Goal: Task Accomplishment & Management: Use online tool/utility

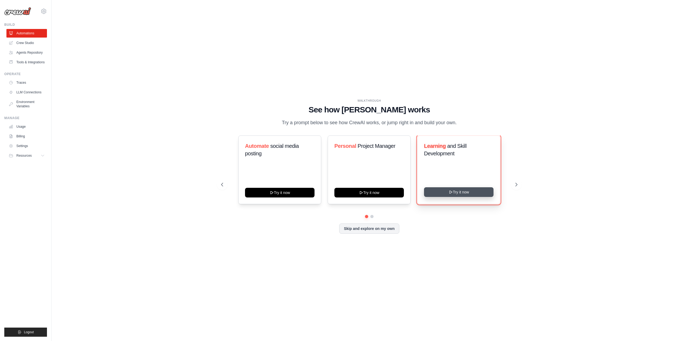
click at [461, 191] on button "Try it now" at bounding box center [458, 192] width 69 height 10
click at [27, 43] on link "Crew Studio" at bounding box center [27, 43] width 40 height 9
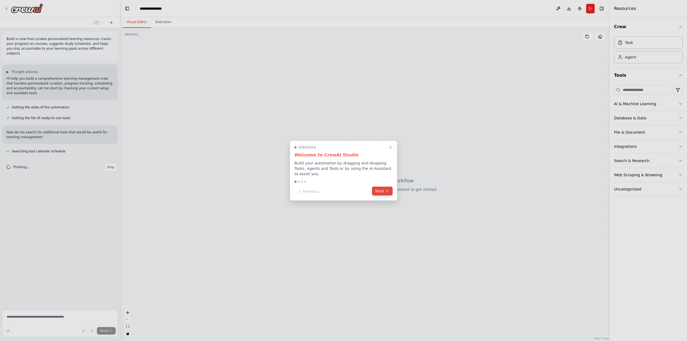
click at [385, 189] on icon at bounding box center [387, 191] width 4 height 4
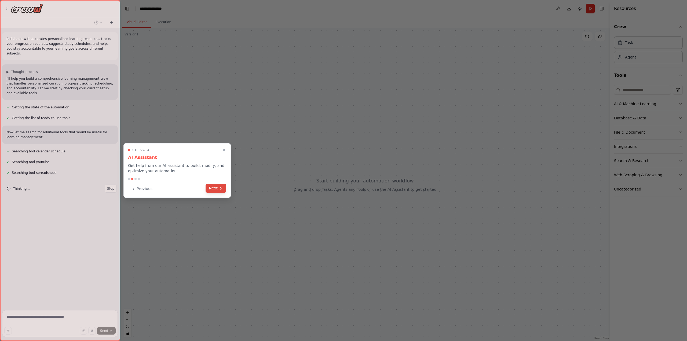
click at [210, 190] on button "Next" at bounding box center [215, 188] width 21 height 9
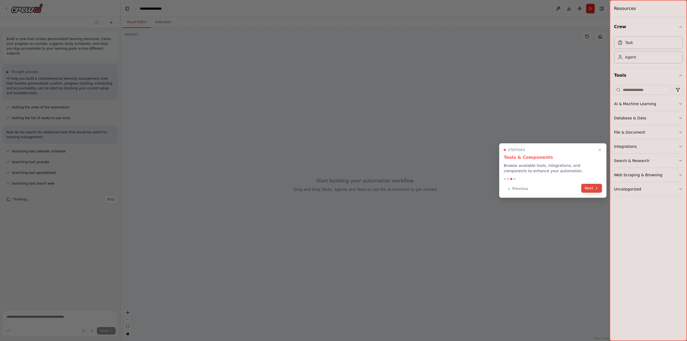
click at [591, 187] on button "Next" at bounding box center [591, 188] width 21 height 9
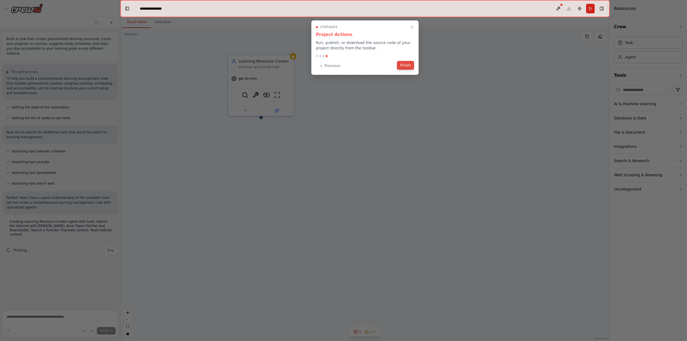
click at [402, 67] on button "Finish" at bounding box center [405, 65] width 17 height 9
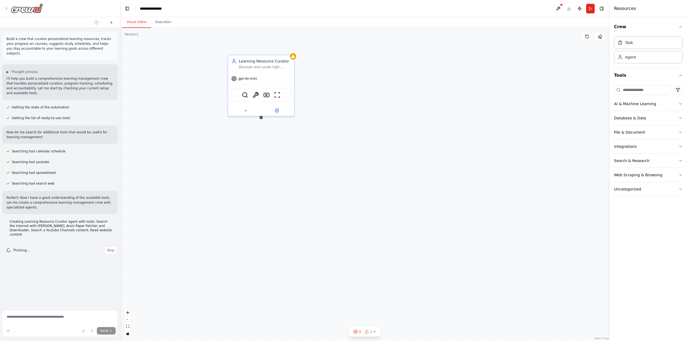
click at [22, 8] on img at bounding box center [27, 8] width 32 height 10
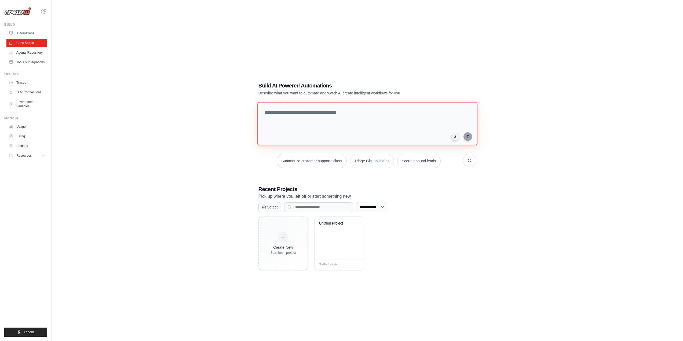
click at [277, 112] on textarea at bounding box center [367, 123] width 220 height 43
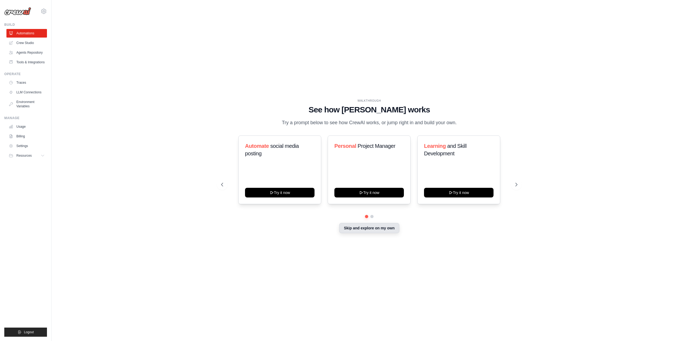
click at [370, 229] on button "Skip and explore on my own" at bounding box center [369, 228] width 60 height 10
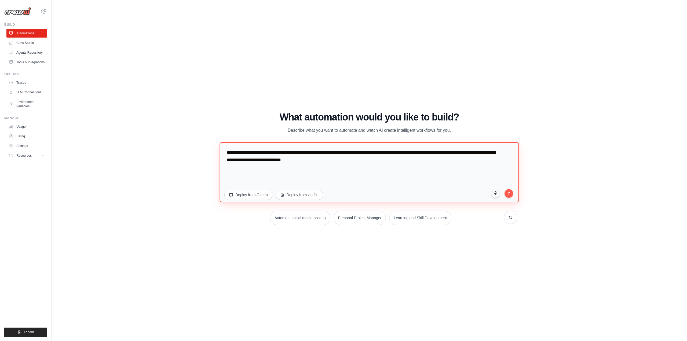
click at [249, 162] on textarea "**********" at bounding box center [368, 172] width 299 height 60
click at [334, 158] on textarea "**********" at bounding box center [368, 172] width 299 height 60
click at [23, 32] on link "Automations" at bounding box center [27, 33] width 40 height 9
click at [21, 13] on img at bounding box center [17, 11] width 27 height 8
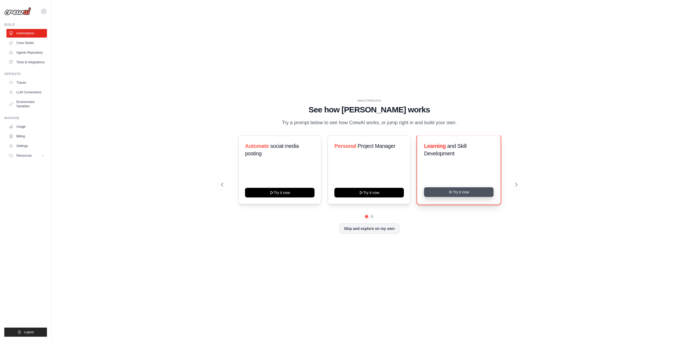
click at [447, 193] on button "Try it now" at bounding box center [458, 192] width 69 height 10
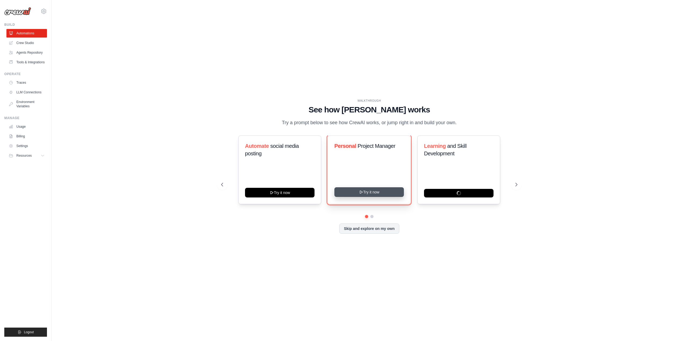
click at [355, 191] on button "Try it now" at bounding box center [368, 192] width 69 height 10
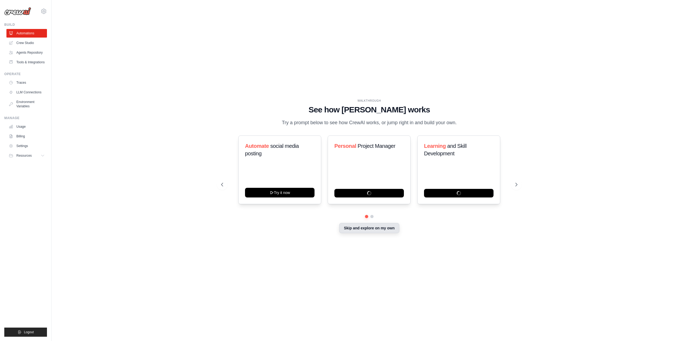
click at [366, 227] on button "Skip and explore on my own" at bounding box center [369, 228] width 60 height 10
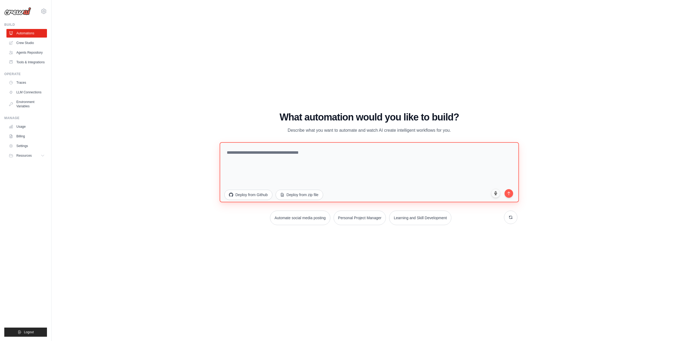
drag, startPoint x: 375, startPoint y: 159, endPoint x: 219, endPoint y: 143, distance: 156.9
click at [219, 143] on div "WALKTHROUGH See how CrewAI works Try a prompt below to see how CrewAI works, or…" at bounding box center [369, 170] width 309 height 117
type textarea "**********"
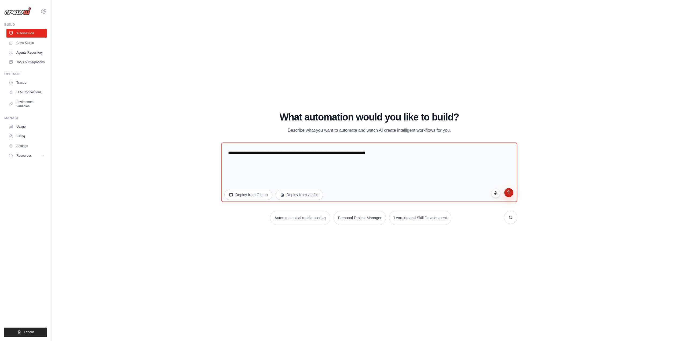
click at [511, 195] on button "submit" at bounding box center [508, 192] width 9 height 9
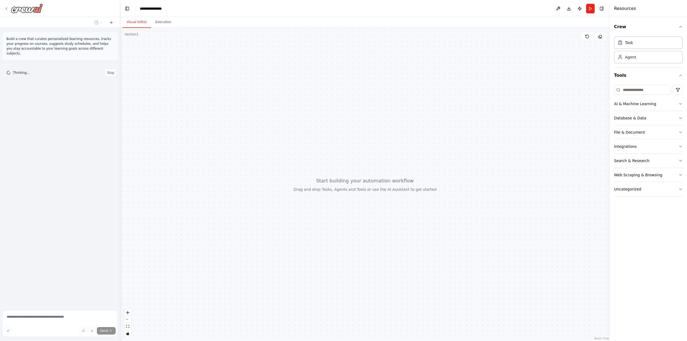
click at [32, 10] on img at bounding box center [27, 8] width 32 height 10
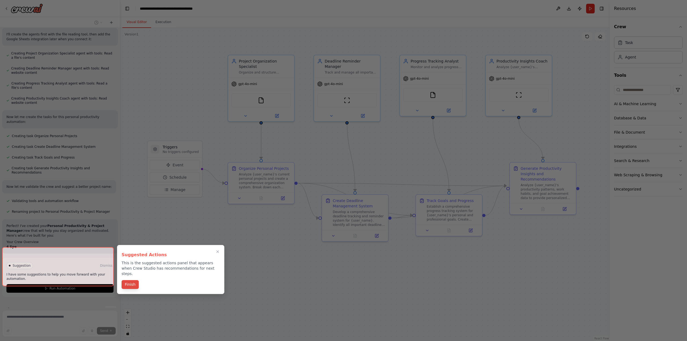
click at [132, 280] on button "Finish" at bounding box center [129, 284] width 17 height 9
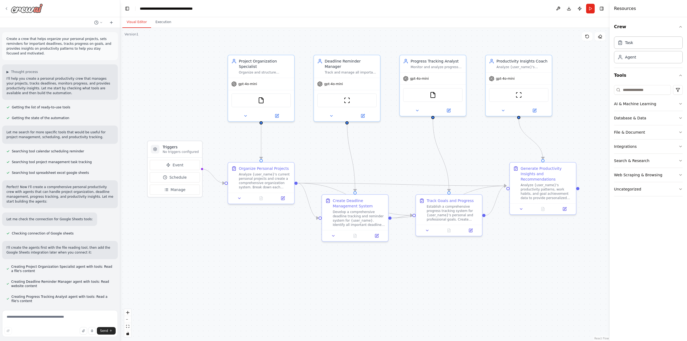
click at [20, 13] on img at bounding box center [27, 8] width 32 height 10
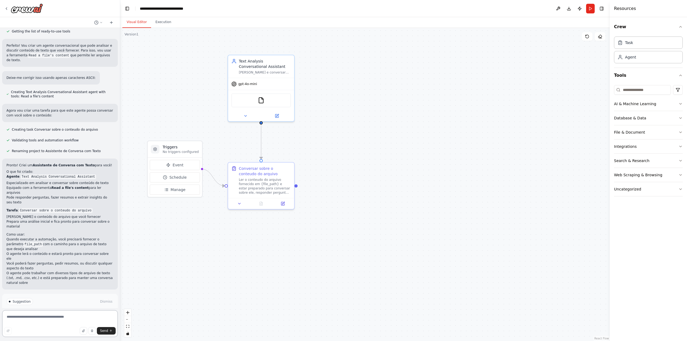
scroll to position [77, 0]
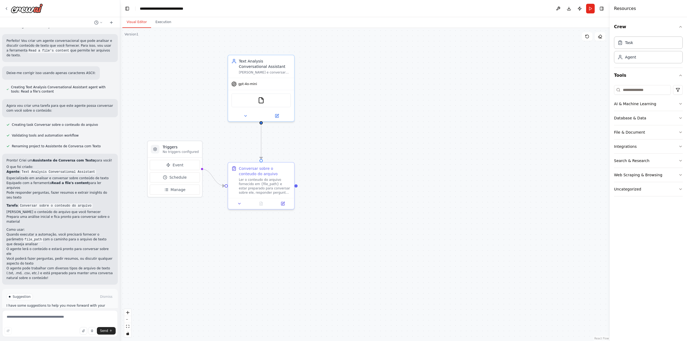
click at [58, 317] on span "Run Automation" at bounding box center [62, 319] width 26 height 4
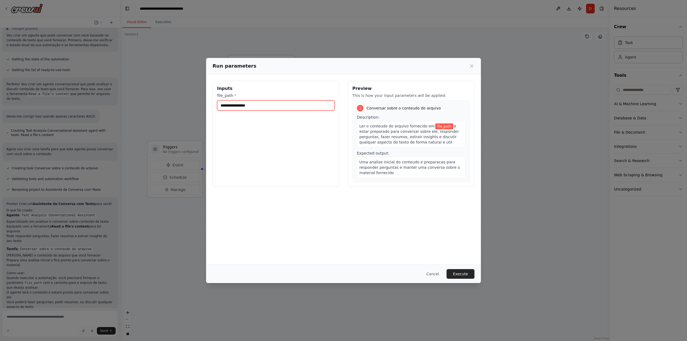
click at [248, 105] on input "file_path *" at bounding box center [275, 105] width 117 height 10
drag, startPoint x: 514, startPoint y: 205, endPoint x: 485, endPoint y: 200, distance: 29.2
click at [514, 205] on div "Run parameters Inputs file_path * Preview This is how your input parameters wil…" at bounding box center [343, 170] width 687 height 341
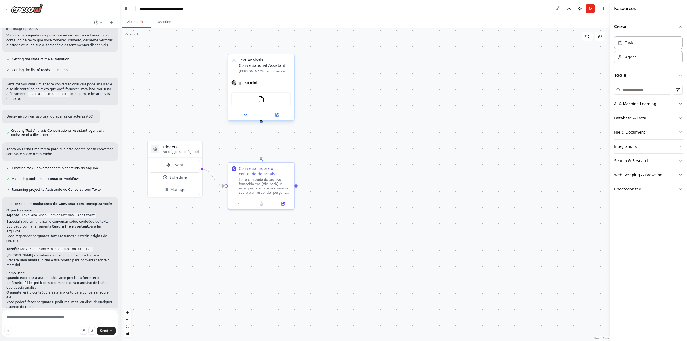
click at [249, 101] on div "FileReadTool" at bounding box center [261, 99] width 60 height 14
click at [262, 99] on img at bounding box center [261, 99] width 6 height 6
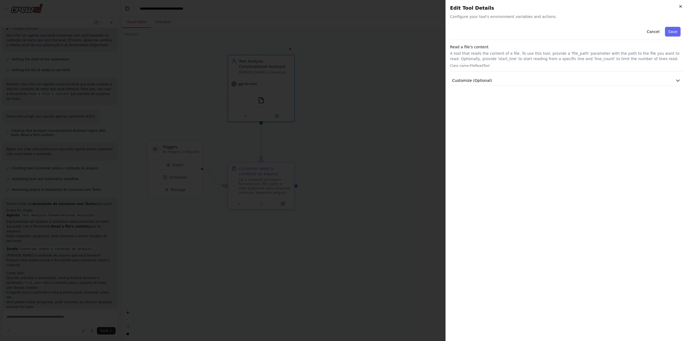
click at [679, 6] on icon "button" at bounding box center [680, 6] width 4 height 4
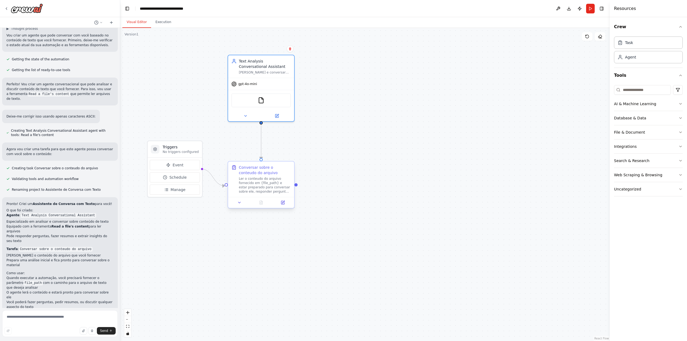
click at [246, 178] on div "Ler o conteudo do arquivo fornecido em {file_path} e estar preparado para conve…" at bounding box center [265, 184] width 52 height 17
click at [282, 204] on icon at bounding box center [282, 202] width 3 height 3
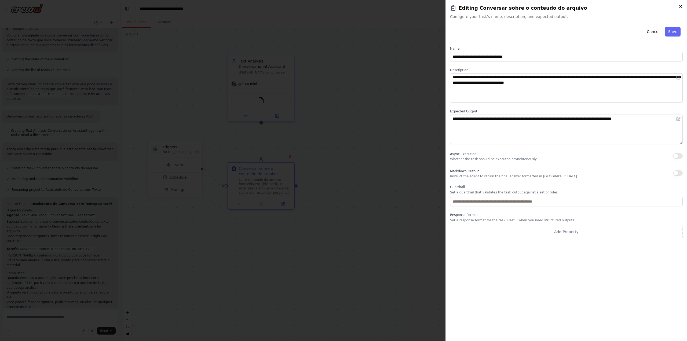
click at [680, 6] on icon "button" at bounding box center [680, 6] width 4 height 4
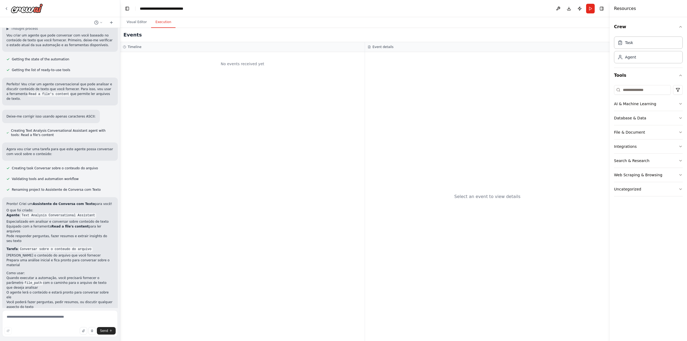
click at [157, 25] on button "Execution" at bounding box center [163, 22] width 24 height 11
click at [138, 21] on button "Visual Editor" at bounding box center [136, 22] width 29 height 11
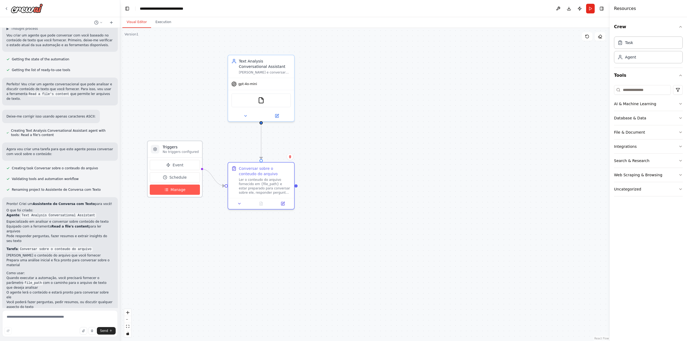
click at [177, 190] on span "Manage" at bounding box center [178, 189] width 15 height 5
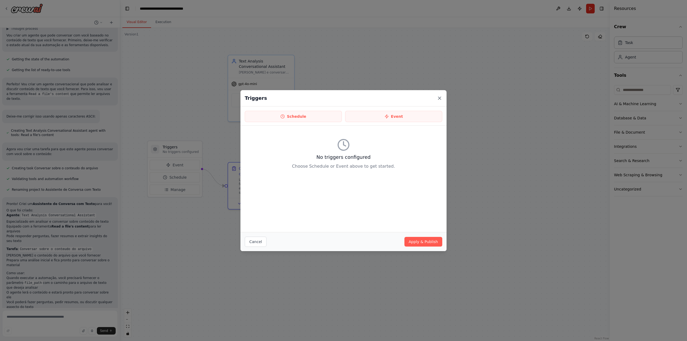
click at [441, 100] on icon at bounding box center [439, 97] width 5 height 5
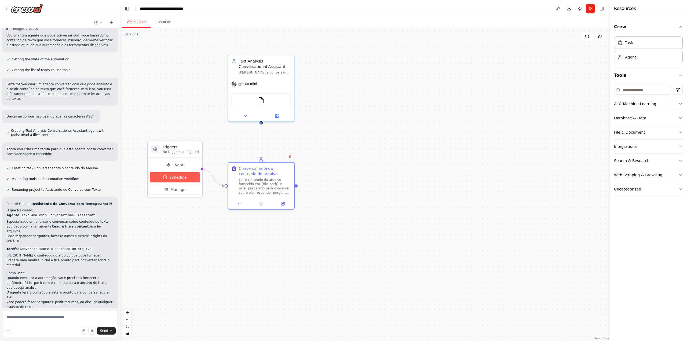
click at [182, 177] on span "Schedule" at bounding box center [177, 177] width 17 height 5
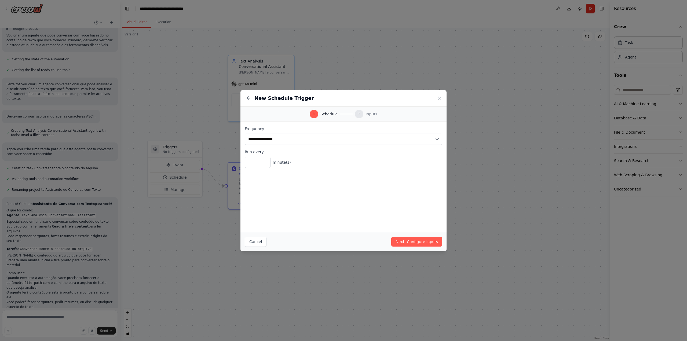
click at [437, 97] on icon at bounding box center [439, 97] width 5 height 5
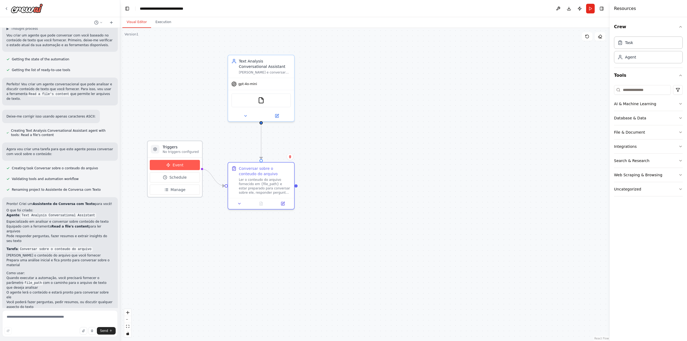
click at [163, 167] on button "Event" at bounding box center [175, 165] width 50 height 10
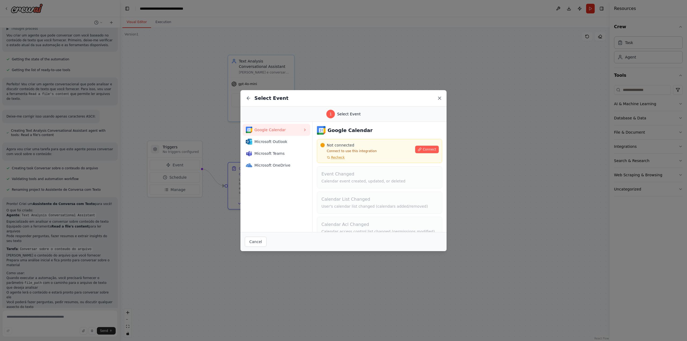
click at [439, 99] on icon at bounding box center [439, 98] width 3 height 3
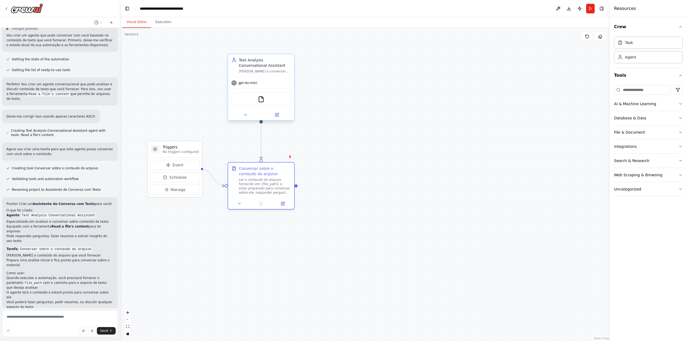
click at [254, 105] on div "FileReadTool" at bounding box center [261, 99] width 60 height 14
click at [261, 99] on img at bounding box center [261, 99] width 6 height 6
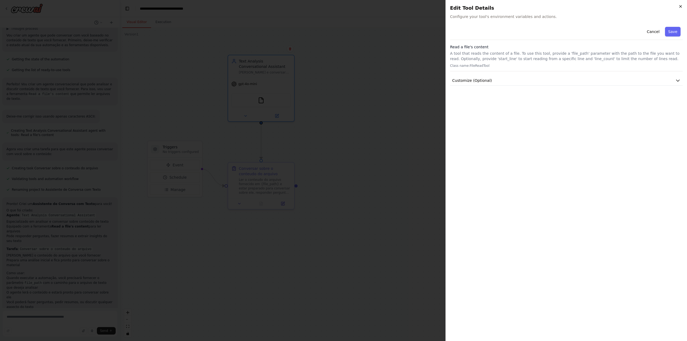
click at [682, 5] on icon "button" at bounding box center [680, 6] width 4 height 4
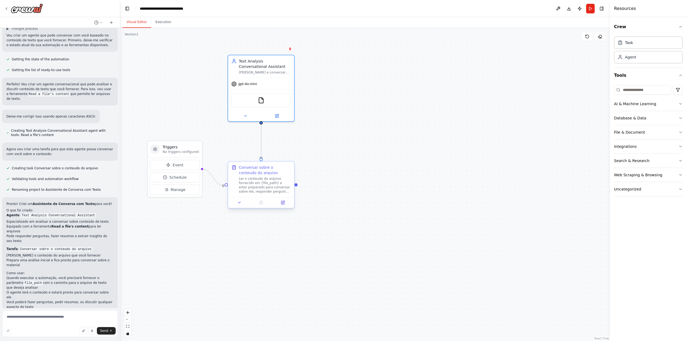
click at [241, 206] on div at bounding box center [261, 202] width 66 height 11
click at [239, 201] on icon at bounding box center [239, 202] width 4 height 4
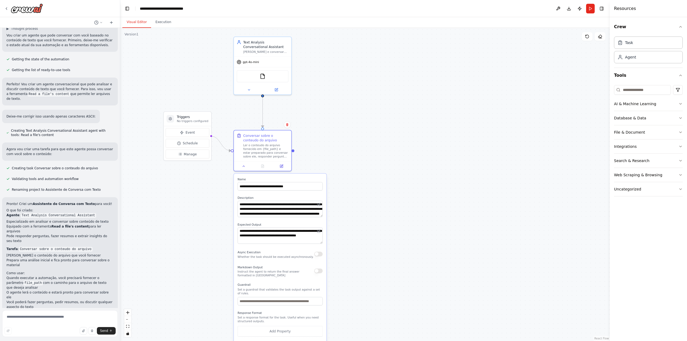
click at [346, 160] on div ".deletable-edge-delete-btn { width: 20px; height: 20px; border: 0px solid #ffff…" at bounding box center [364, 184] width 489 height 313
click at [210, 178] on div ".deletable-edge-delete-btn { width: 20px; height: 20px; border: 0px solid #ffff…" at bounding box center [364, 184] width 489 height 313
click at [315, 341] on button "Save" at bounding box center [316, 346] width 14 height 8
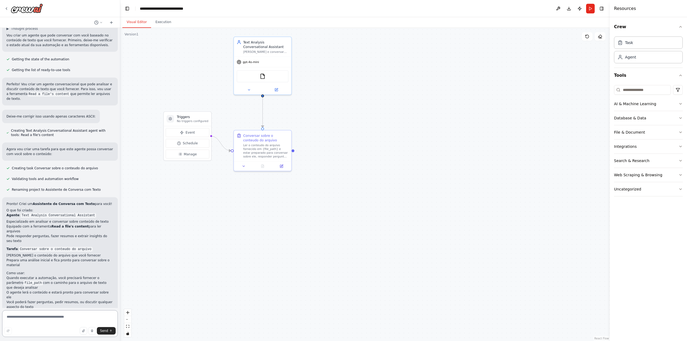
click at [62, 317] on textarea at bounding box center [60, 323] width 116 height 27
paste textarea "**********"
type textarea "**********"
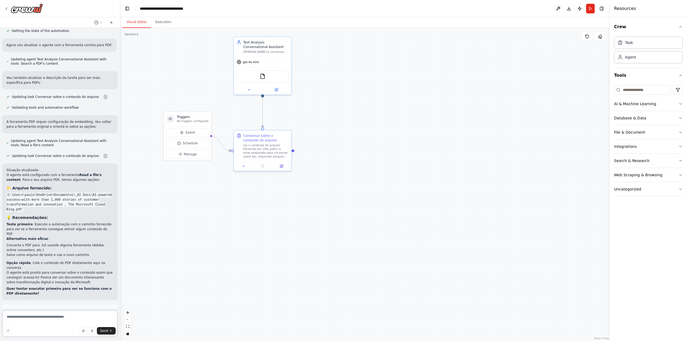
scroll to position [527, 0]
click at [49, 332] on span "Run Automation" at bounding box center [62, 334] width 26 height 4
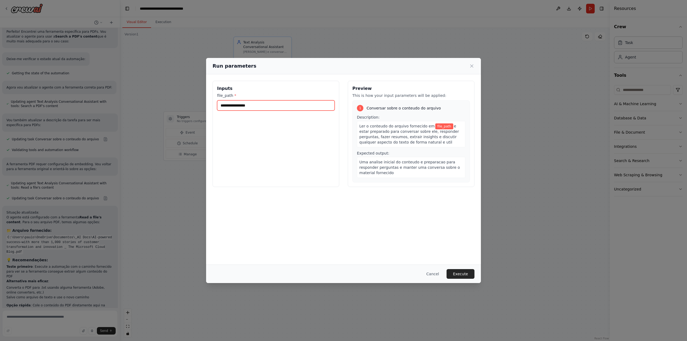
click at [268, 108] on input "file_path *" at bounding box center [275, 105] width 117 height 10
paste input "**********"
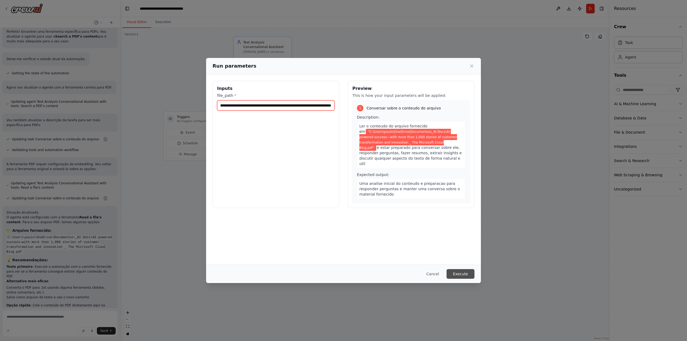
type input "**********"
click at [455, 272] on button "Execute" at bounding box center [460, 274] width 28 height 10
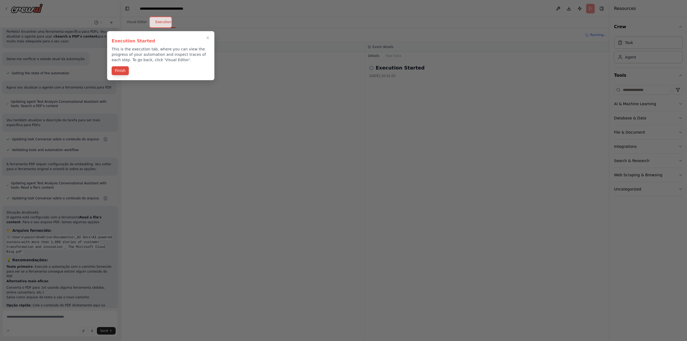
click at [121, 71] on button "Finish" at bounding box center [120, 70] width 17 height 9
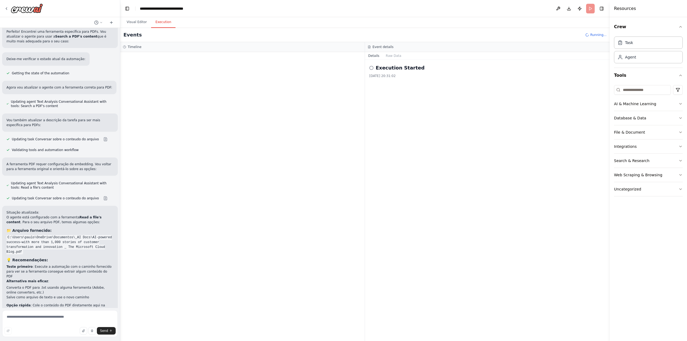
click at [274, 70] on div at bounding box center [242, 196] width 244 height 289
click at [371, 67] on icon at bounding box center [371, 68] width 4 height 4
click at [385, 69] on h2 "Execution Started" at bounding box center [399, 68] width 49 height 8
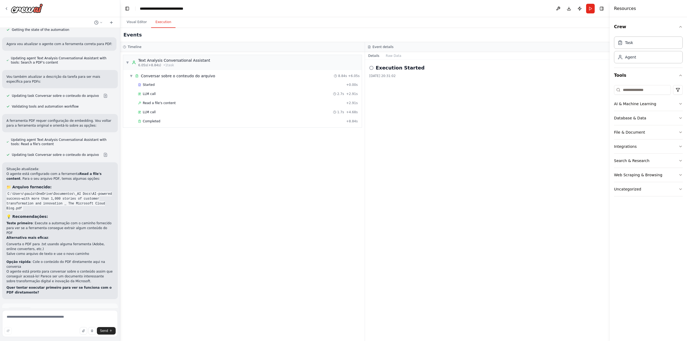
click at [61, 332] on span "Improve automation" at bounding box center [62, 334] width 33 height 4
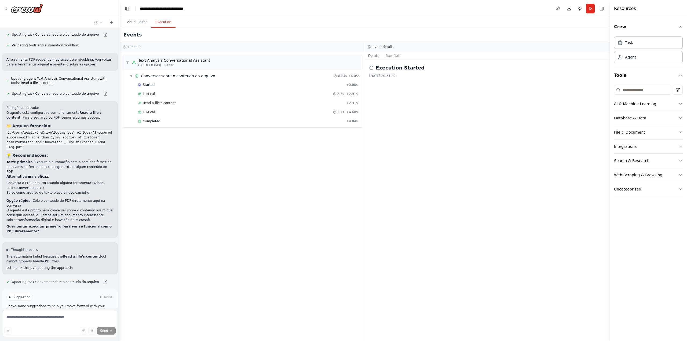
scroll to position [595, 0]
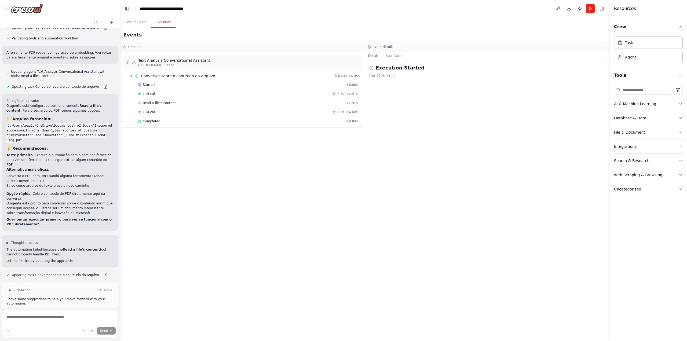
click at [93, 309] on button "Run Automation" at bounding box center [59, 313] width 107 height 9
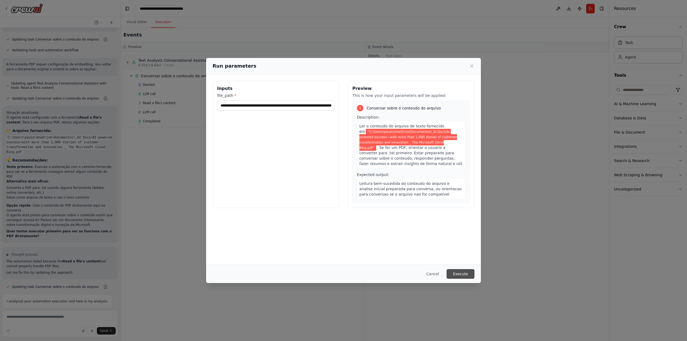
click at [460, 275] on button "Execute" at bounding box center [460, 274] width 28 height 10
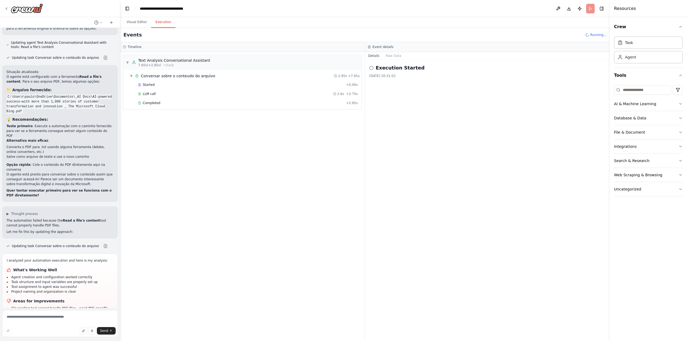
scroll to position [668, 0]
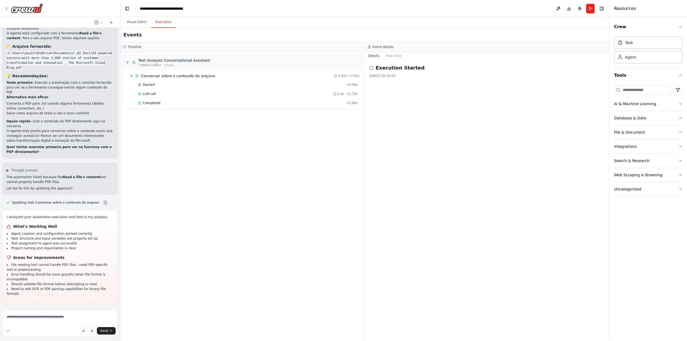
click at [57, 334] on button "Improve automation" at bounding box center [59, 338] width 107 height 9
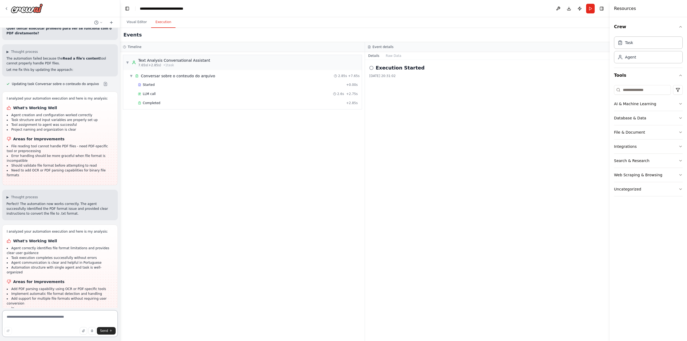
scroll to position [796, 0]
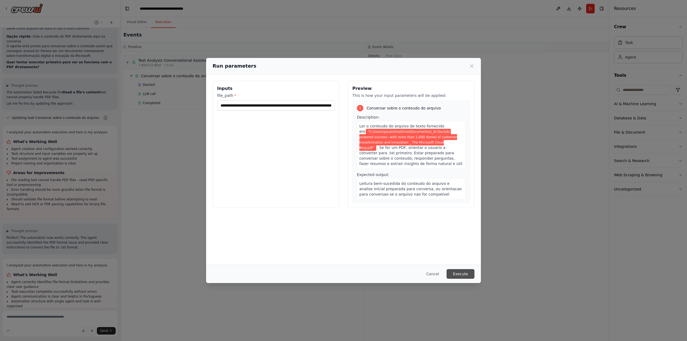
click at [462, 271] on button "Execute" at bounding box center [460, 274] width 28 height 10
